Goal: Transaction & Acquisition: Purchase product/service

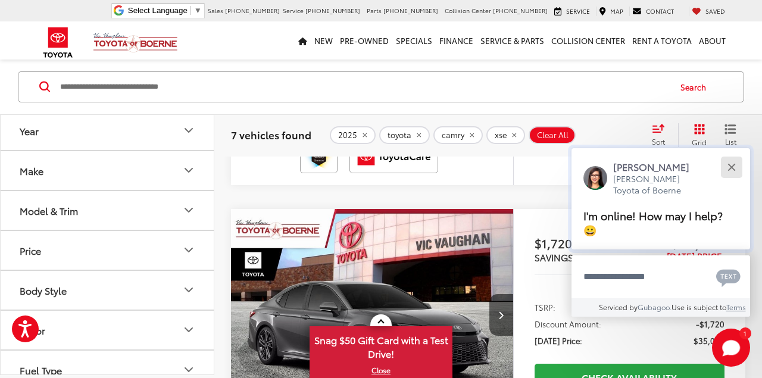
click at [733, 169] on div "Close" at bounding box center [732, 167] width 8 height 8
click at [730, 169] on button "Close" at bounding box center [732, 167] width 26 height 26
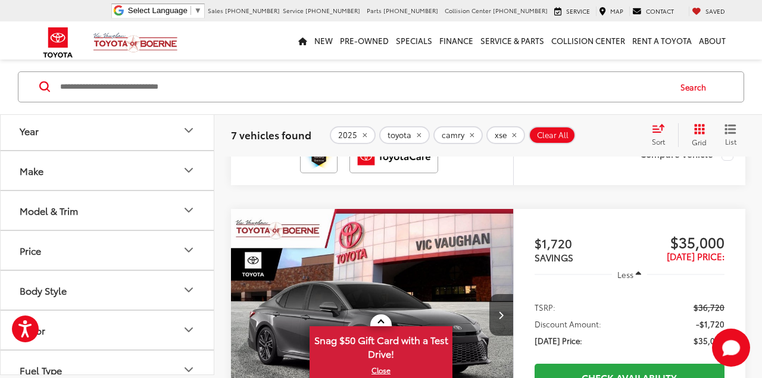
click at [733, 176] on button "Close" at bounding box center [733, 187] width 23 height 23
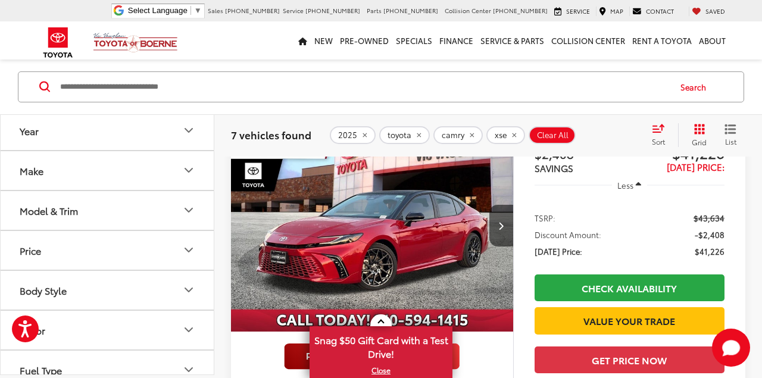
scroll to position [2659, 0]
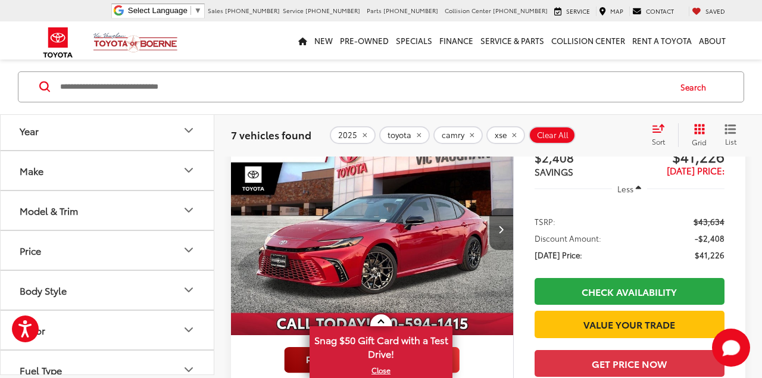
click at [502, 231] on icon "Next image" at bounding box center [501, 229] width 5 height 8
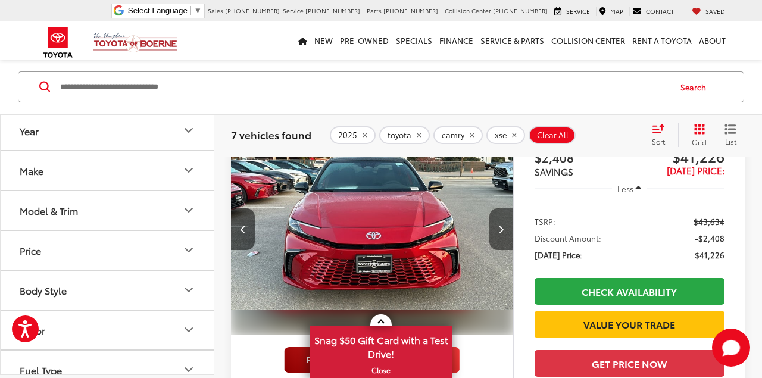
click at [502, 231] on icon "Next image" at bounding box center [501, 229] width 5 height 8
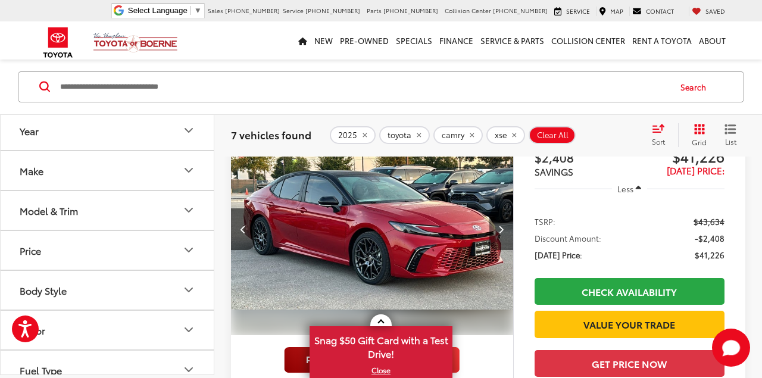
click at [502, 231] on icon "Next image" at bounding box center [501, 229] width 5 height 8
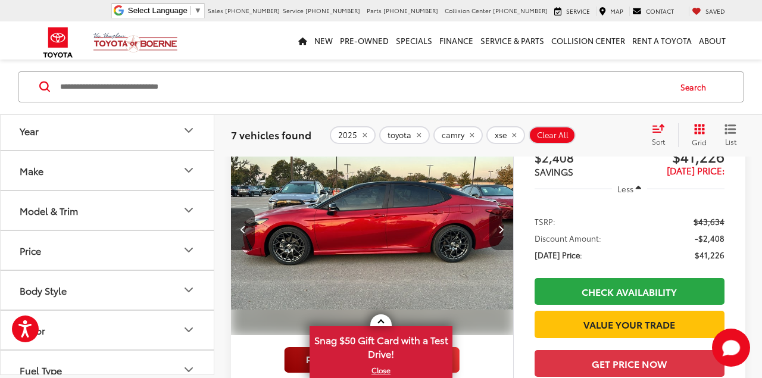
click at [502, 230] on icon "Next image" at bounding box center [501, 229] width 5 height 8
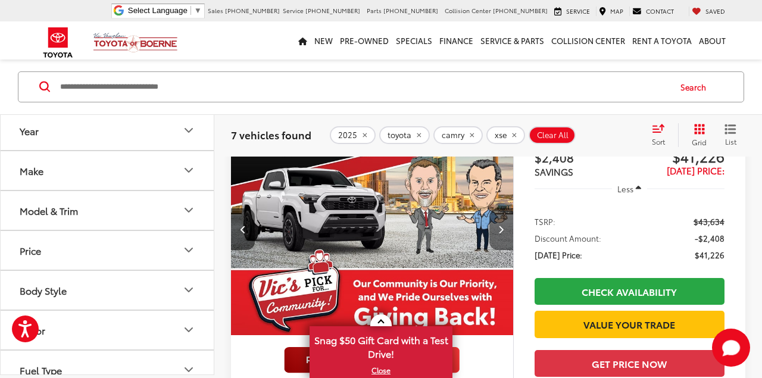
click at [502, 230] on icon "Next image" at bounding box center [501, 229] width 5 height 8
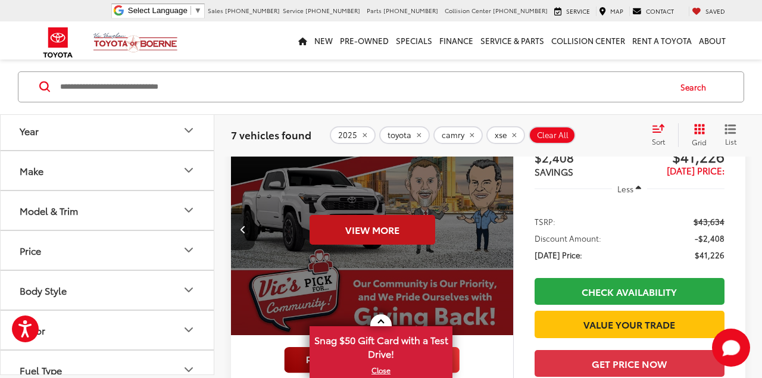
click at [411, 237] on button "View More" at bounding box center [373, 230] width 126 height 30
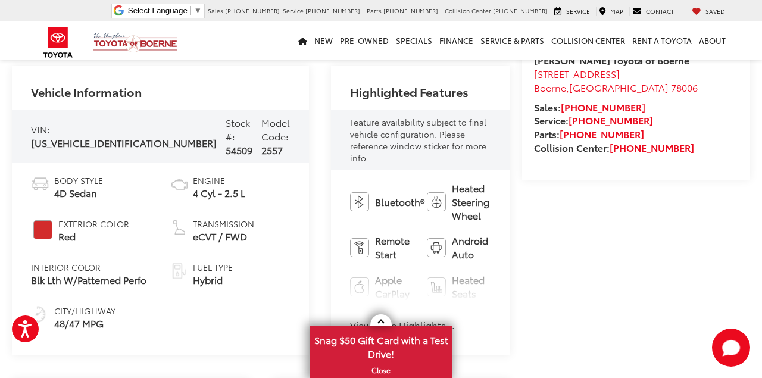
scroll to position [418, 0]
